Goal: Check status: Check status

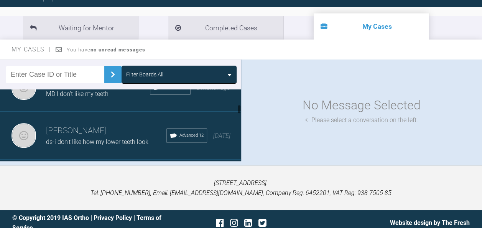
scroll to position [154, 0]
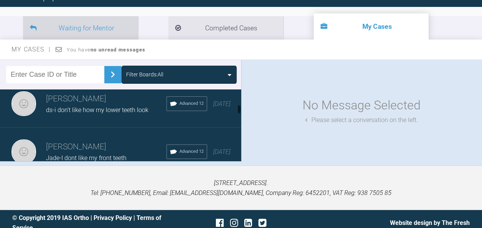
click at [97, 18] on li "Waiting for Mentor" at bounding box center [80, 27] width 115 height 23
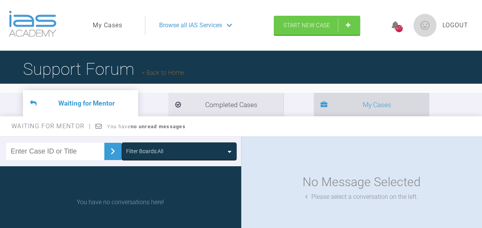
click at [314, 107] on li "My Cases" at bounding box center [371, 104] width 115 height 23
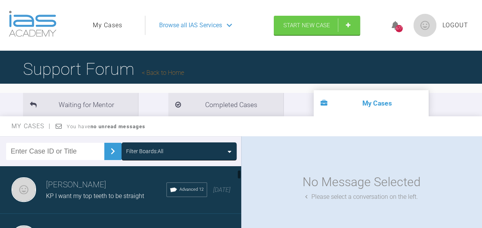
scroll to position [38, 0]
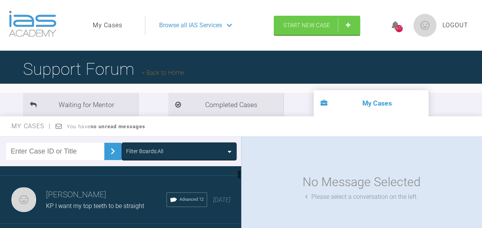
click at [85, 195] on h3 "[PERSON_NAME]" at bounding box center [106, 194] width 121 height 13
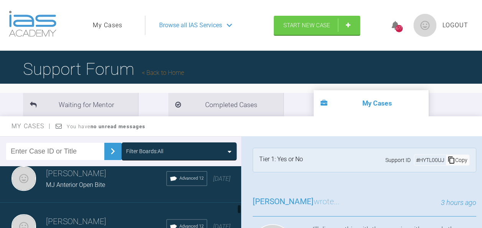
scroll to position [384, 0]
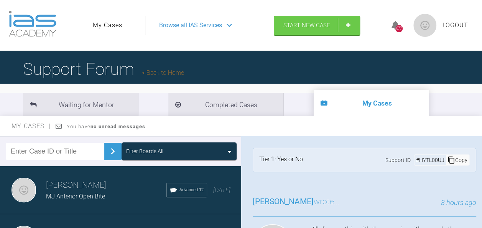
click at [81, 200] on span "MJ Anterior Open Bite" at bounding box center [75, 196] width 59 height 7
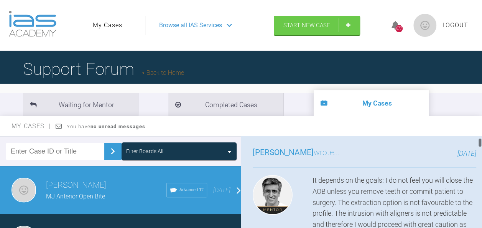
scroll to position [38, 0]
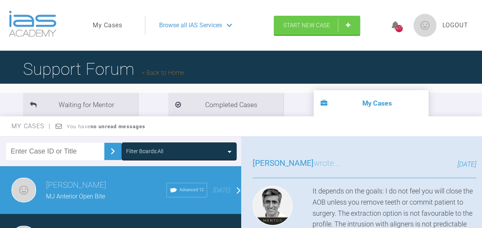
click at [187, 25] on span "Browse all IAS Services" at bounding box center [190, 25] width 63 height 10
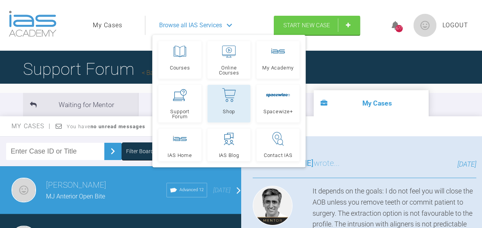
click at [233, 89] on icon at bounding box center [229, 95] width 14 height 14
